Goal: Find specific page/section: Find specific page/section

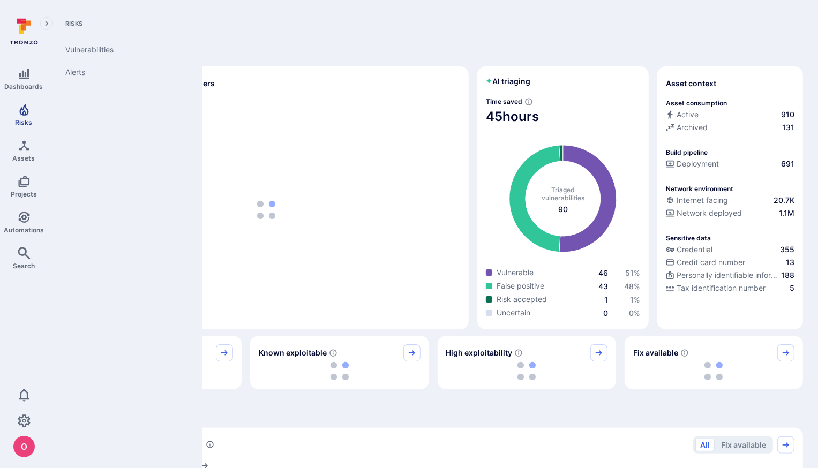
click at [28, 115] on icon "Risks" at bounding box center [24, 109] width 13 height 13
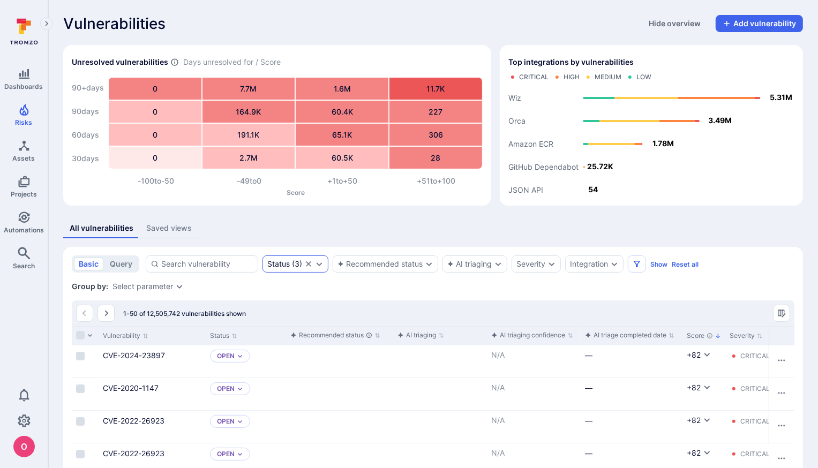
click at [319, 266] on icon "Expand dropdown" at bounding box center [319, 264] width 9 height 9
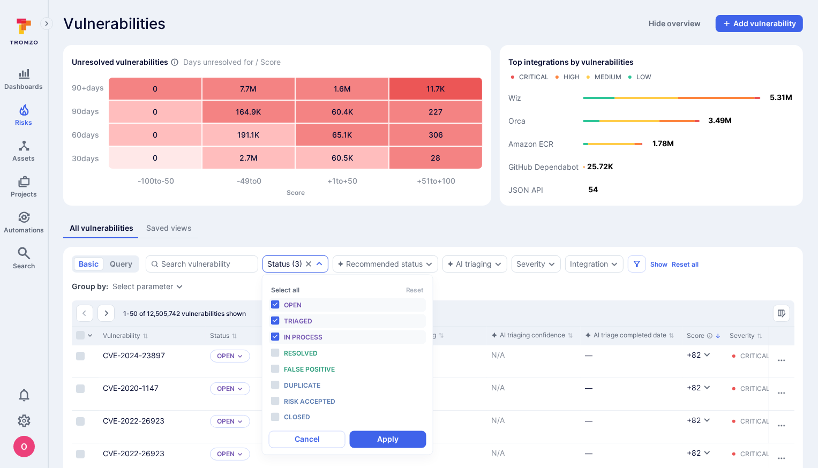
scroll to position [8, 0]
click at [283, 290] on button "Select all" at bounding box center [285, 290] width 28 height 8
click at [379, 443] on button "Apply" at bounding box center [388, 439] width 77 height 17
